Goal: Task Accomplishment & Management: Complete application form

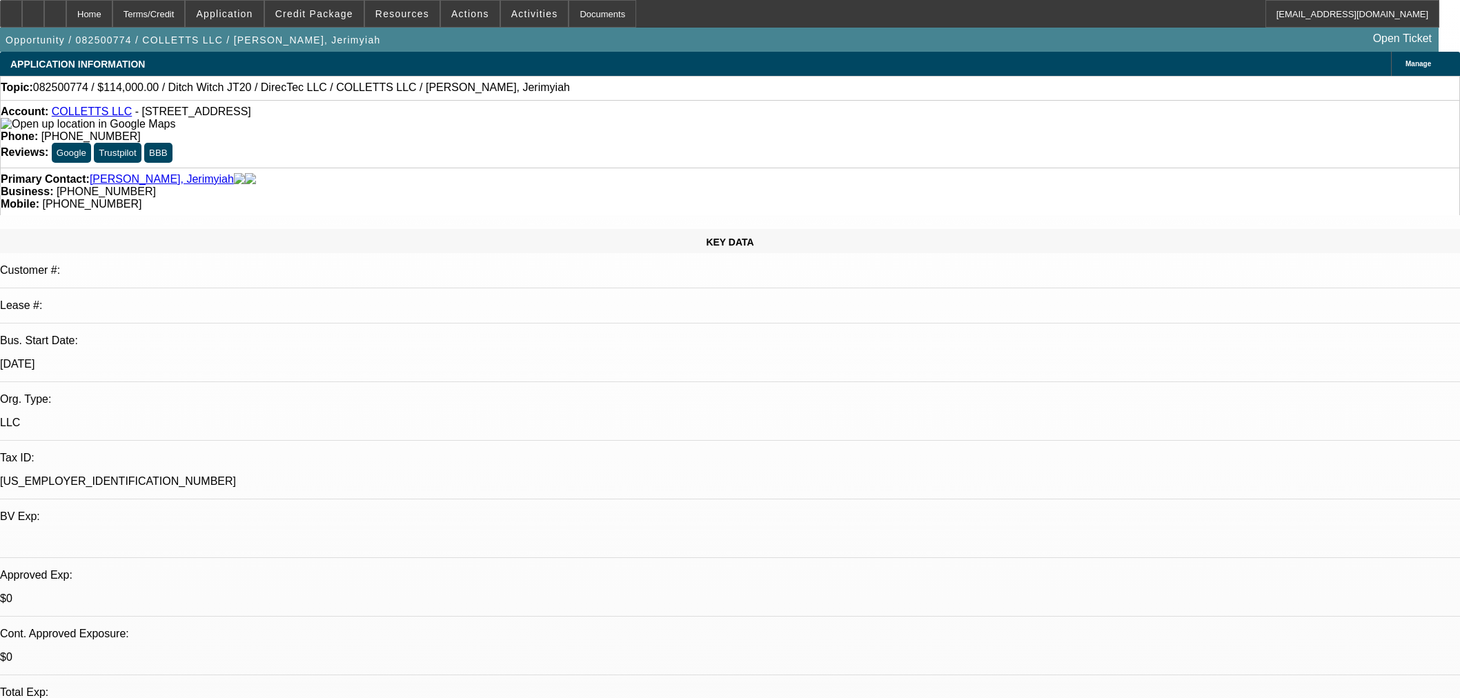
select select "2"
select select "0"
select select "6"
select select "2"
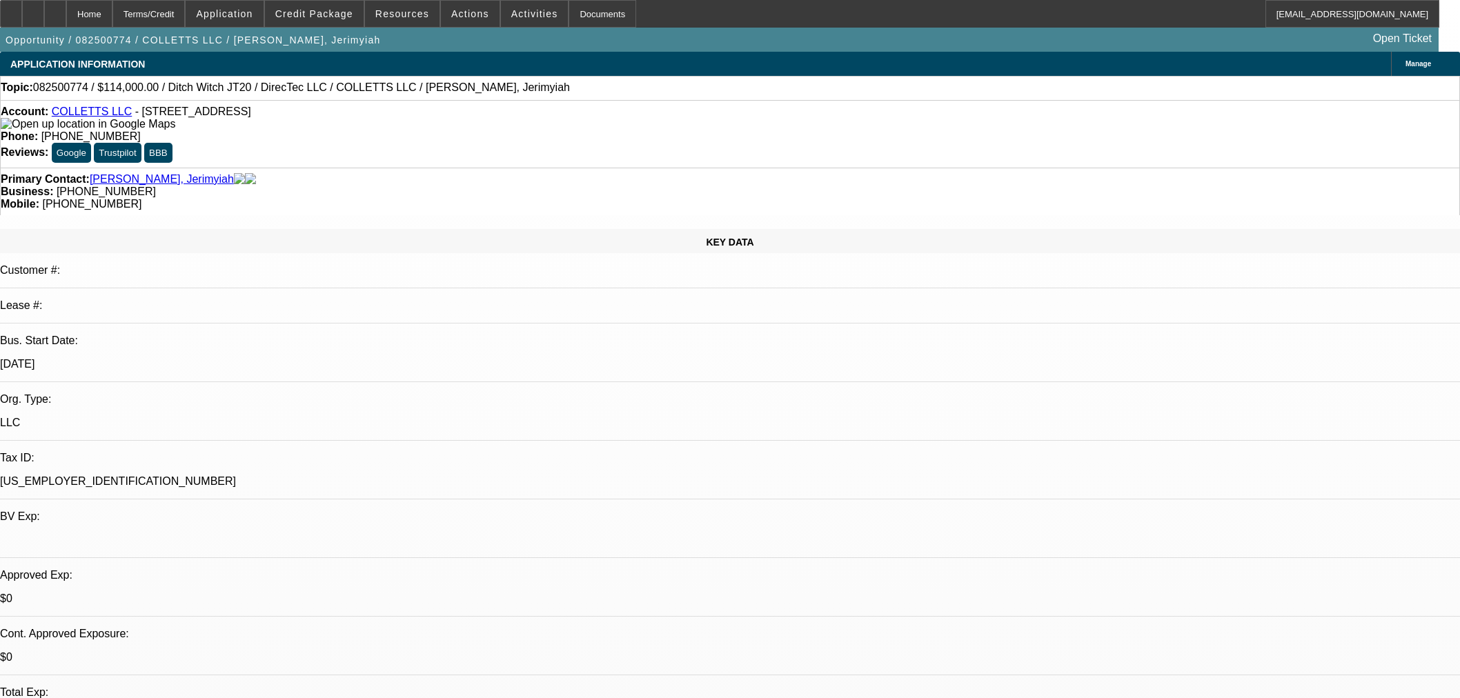
select select "2"
select select "0"
select select "6"
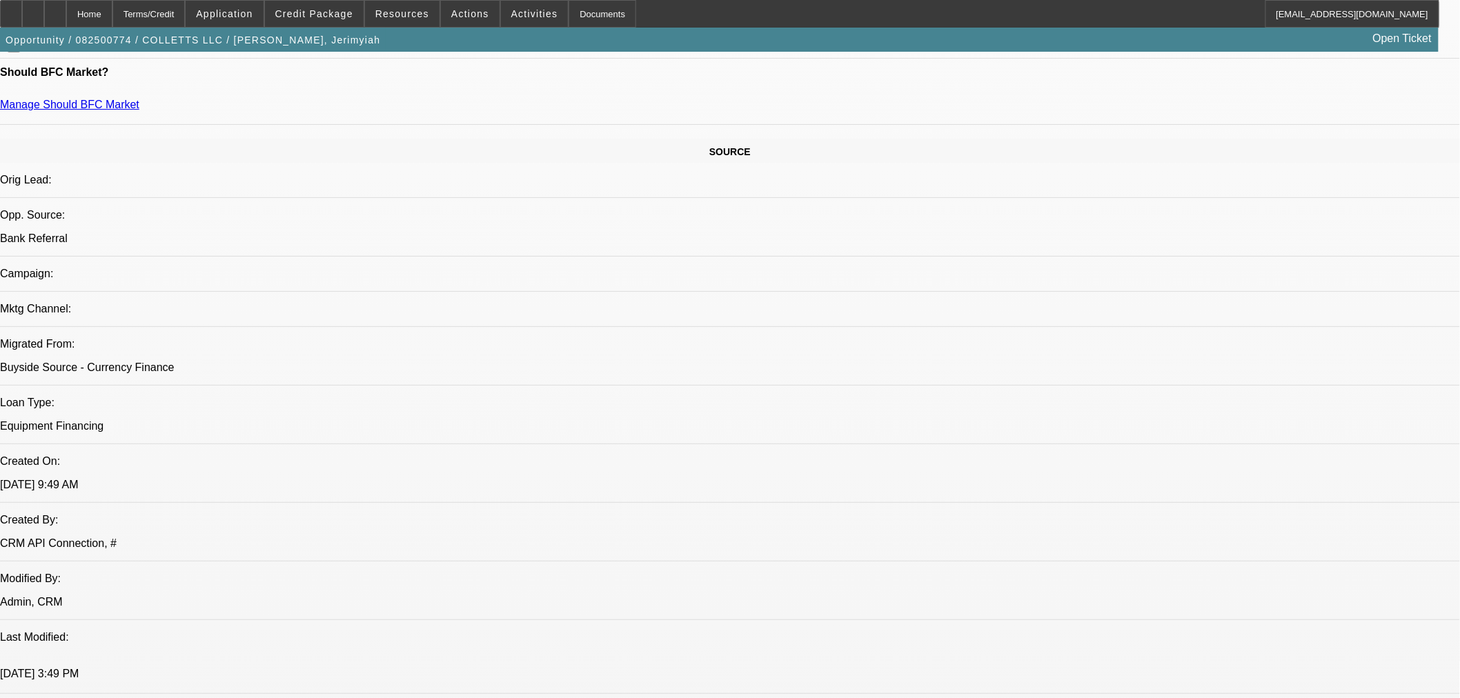
scroll to position [767, 0]
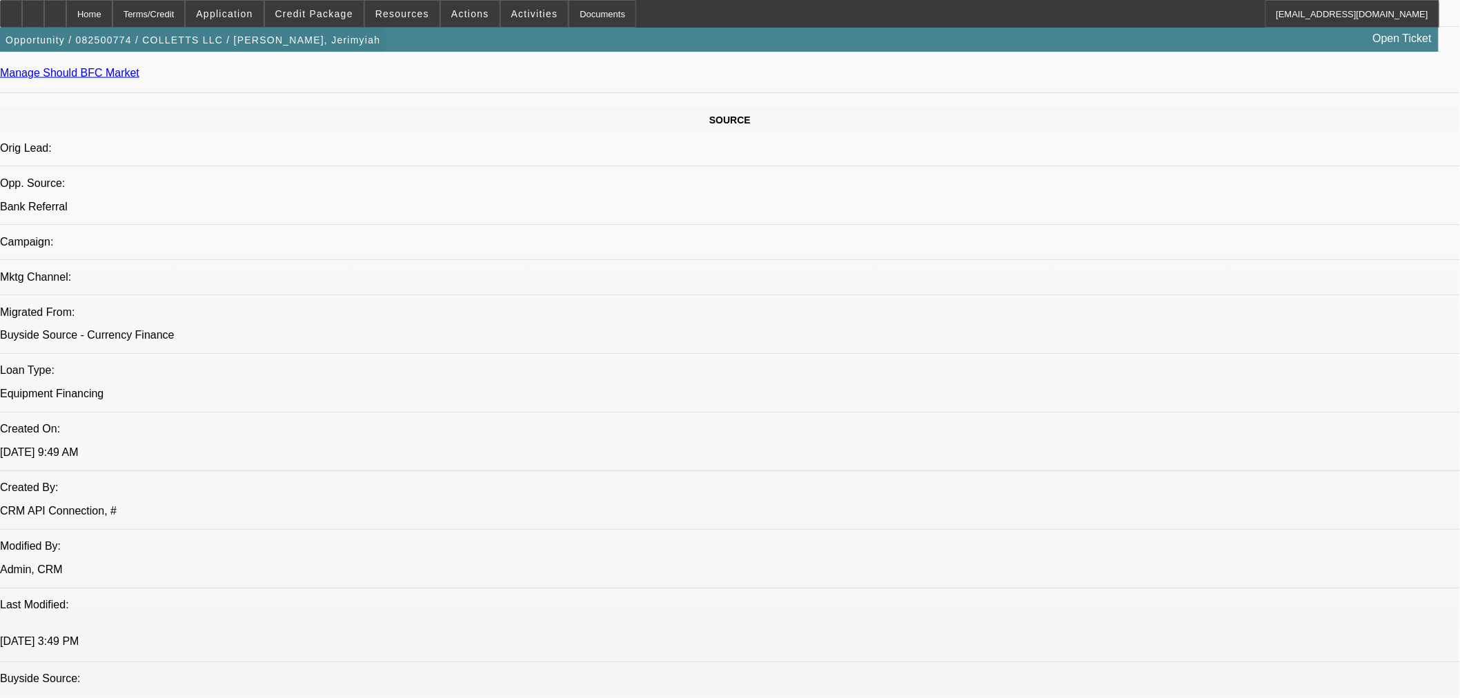
drag, startPoint x: 84, startPoint y: 3, endPoint x: 205, endPoint y: 38, distance: 125.8
click at [66, 3] on div at bounding box center [55, 14] width 22 height 28
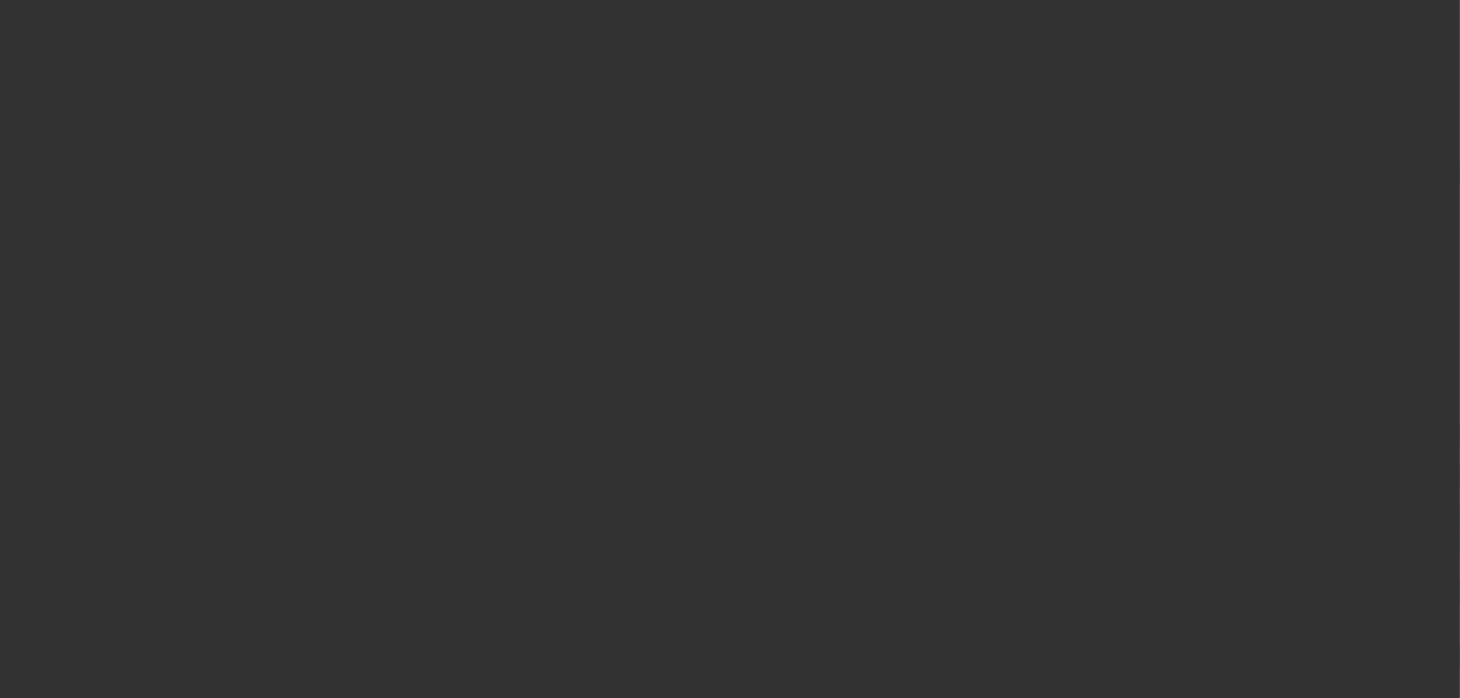
scroll to position [255, 0]
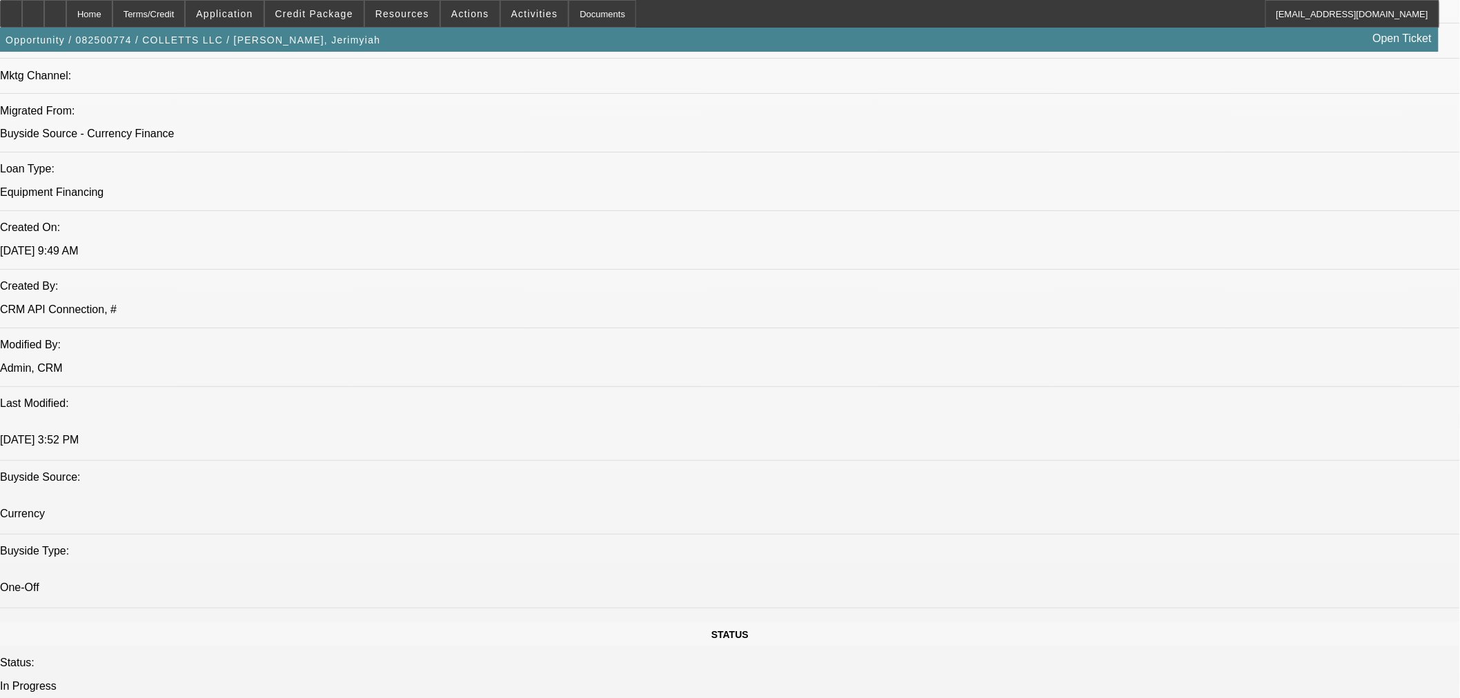
select select "2"
select select "0"
select select "6"
select select "2"
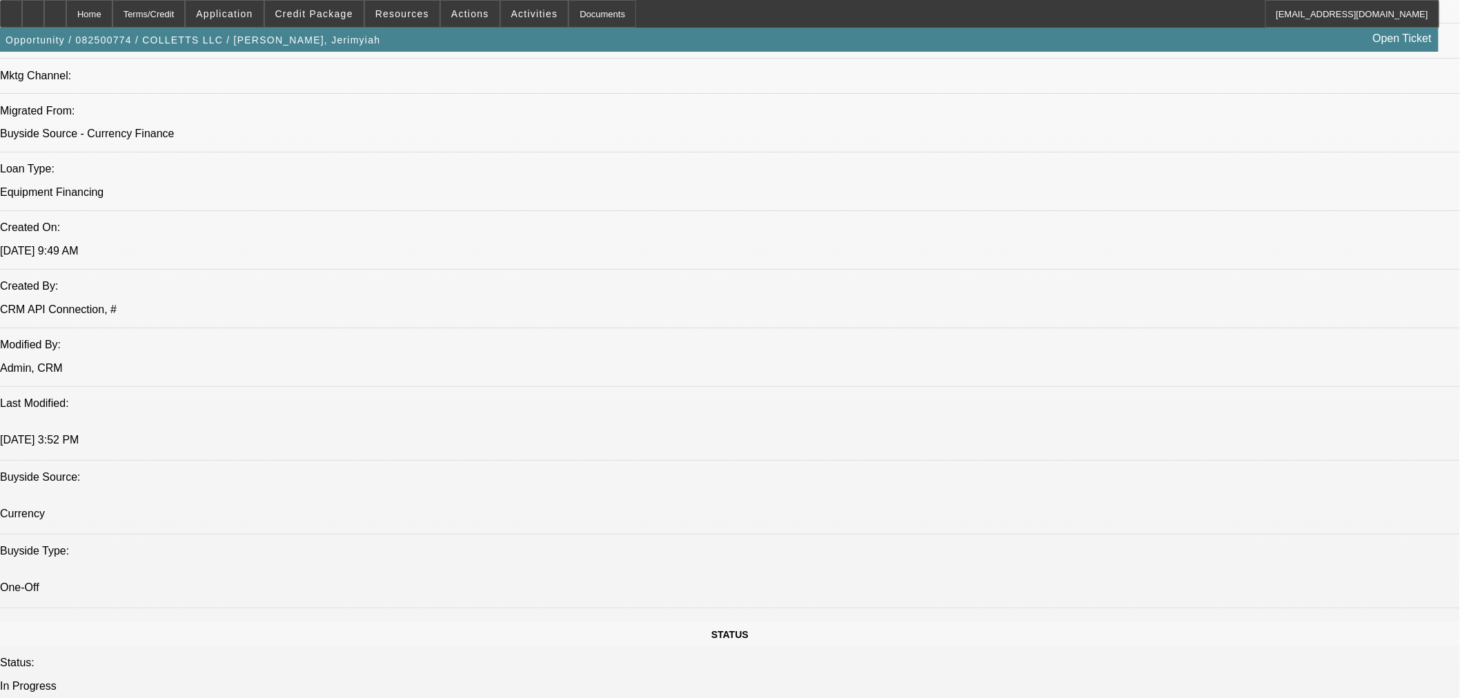
select select "2"
select select "0"
select select "6"
